Goal: Navigation & Orientation: Find specific page/section

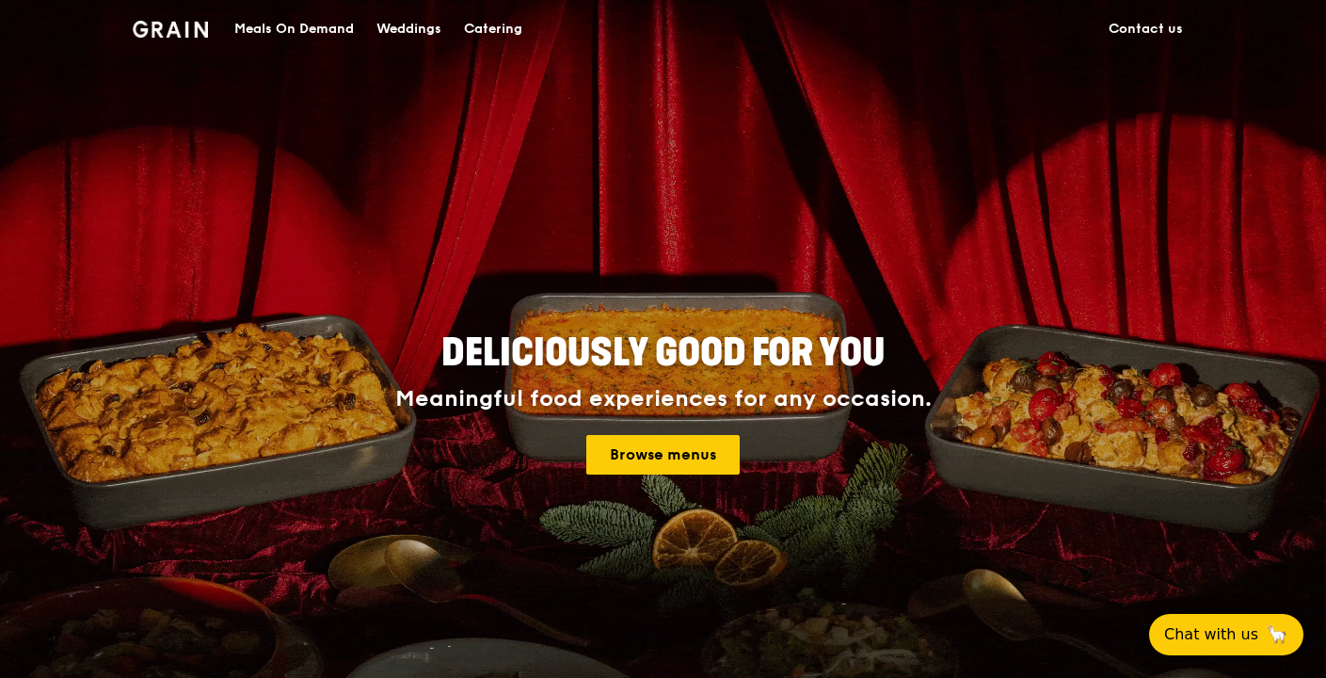
click at [491, 24] on div "Catering" at bounding box center [493, 29] width 58 height 56
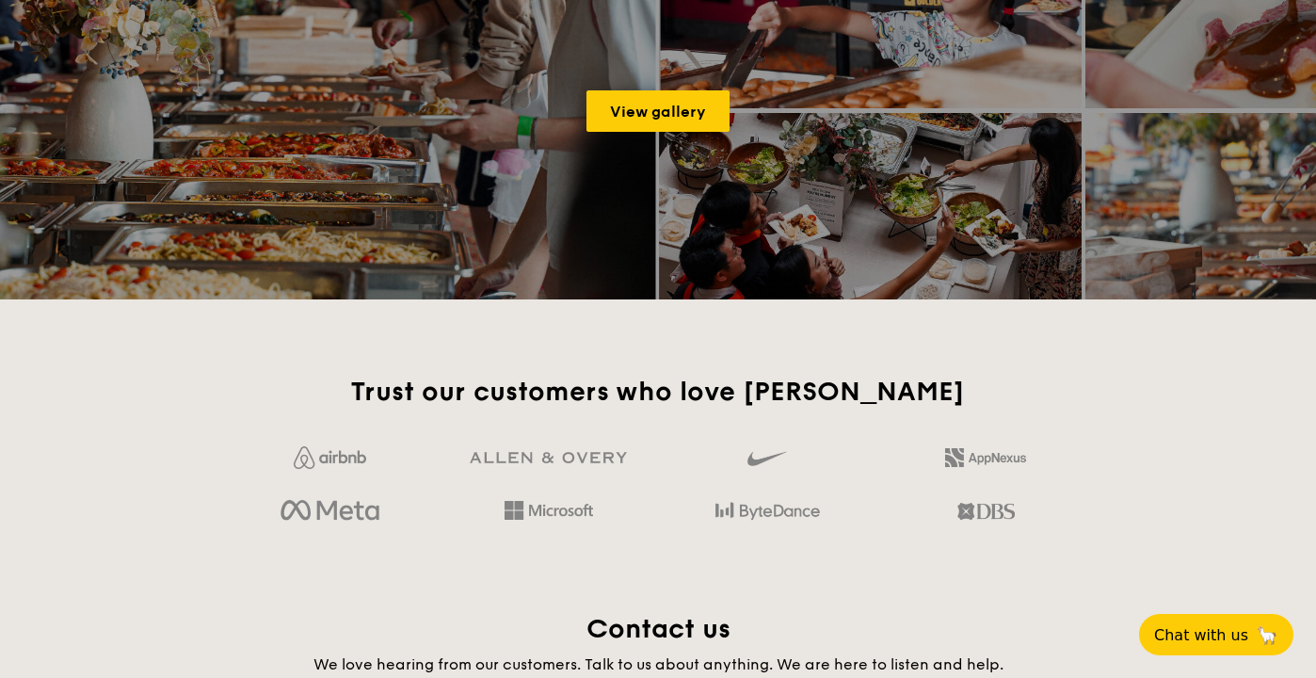
scroll to position [3140, 0]
